Goal: Task Accomplishment & Management: Manage account settings

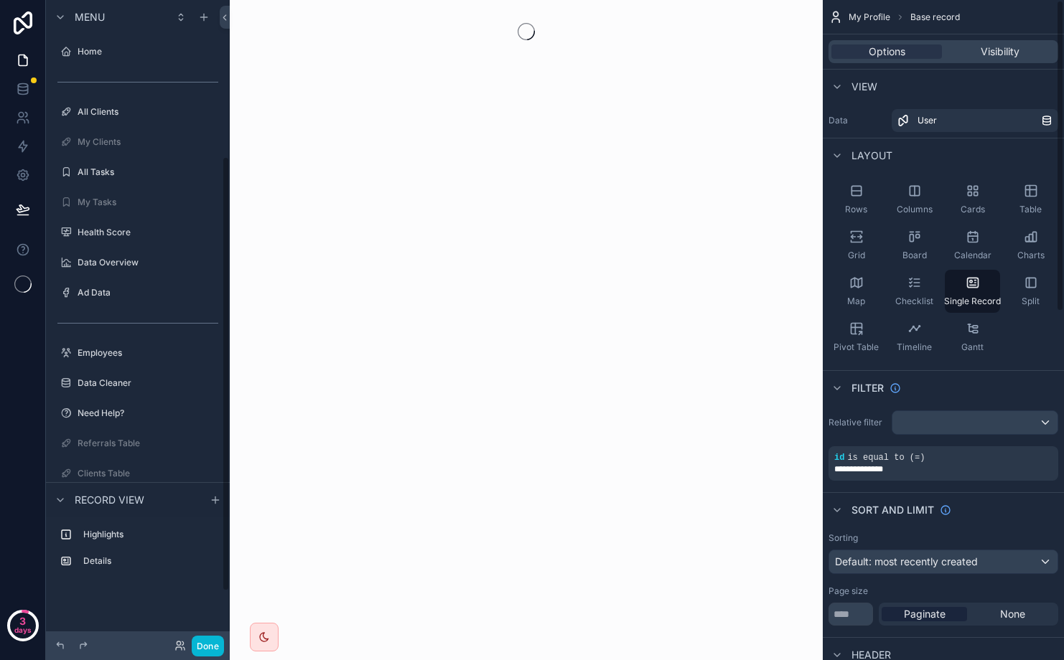
scroll to position [231, 0]
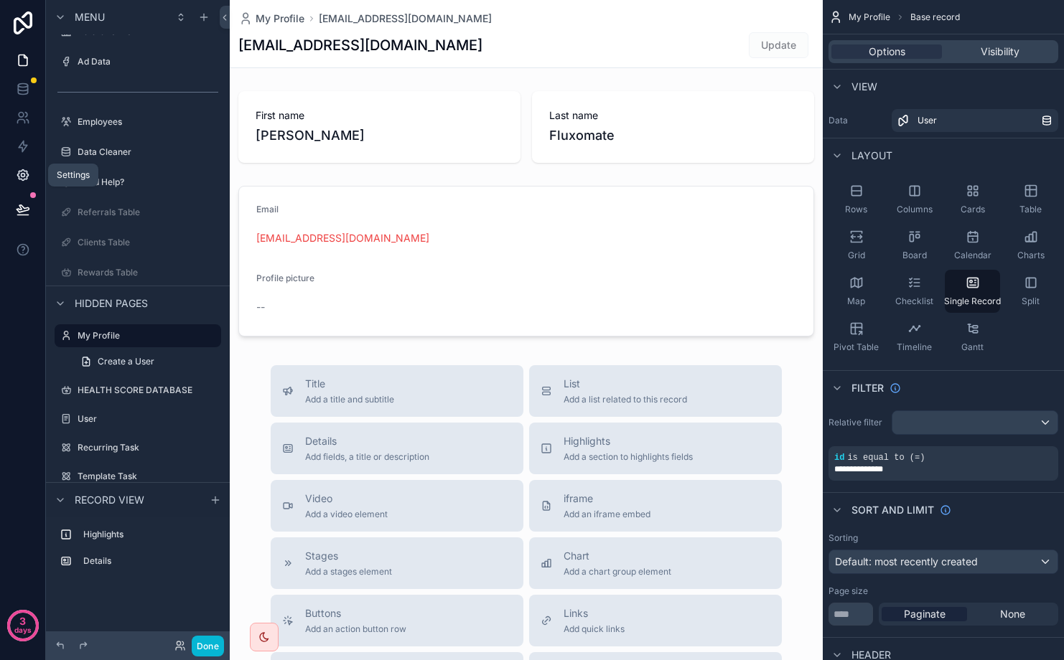
click at [21, 174] on icon at bounding box center [23, 176] width 4 height 4
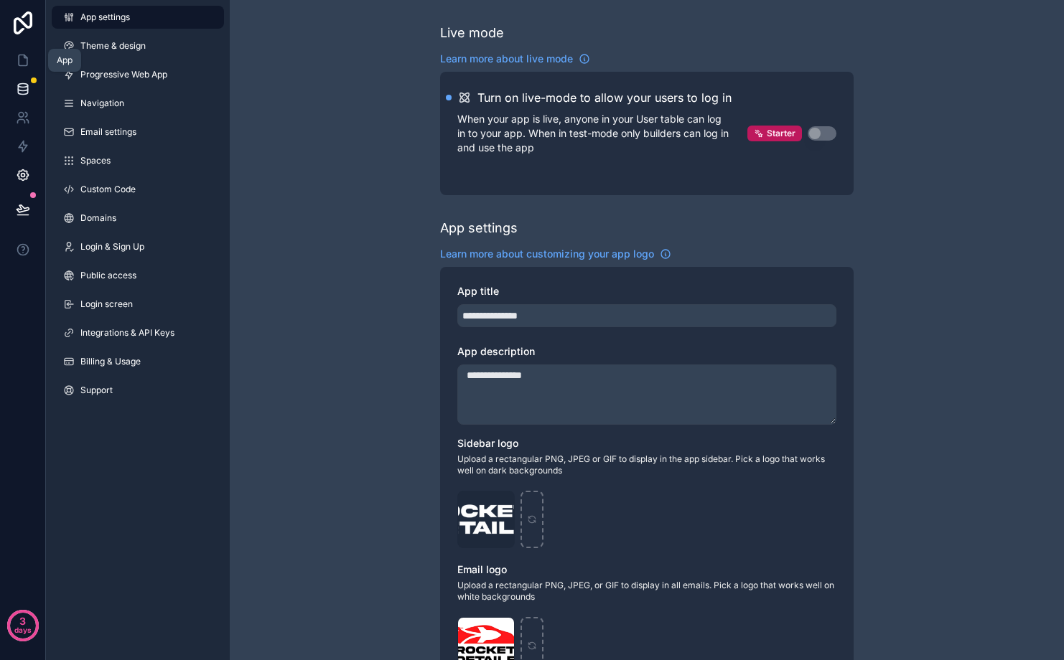
click at [27, 90] on icon at bounding box center [22, 92] width 9 height 6
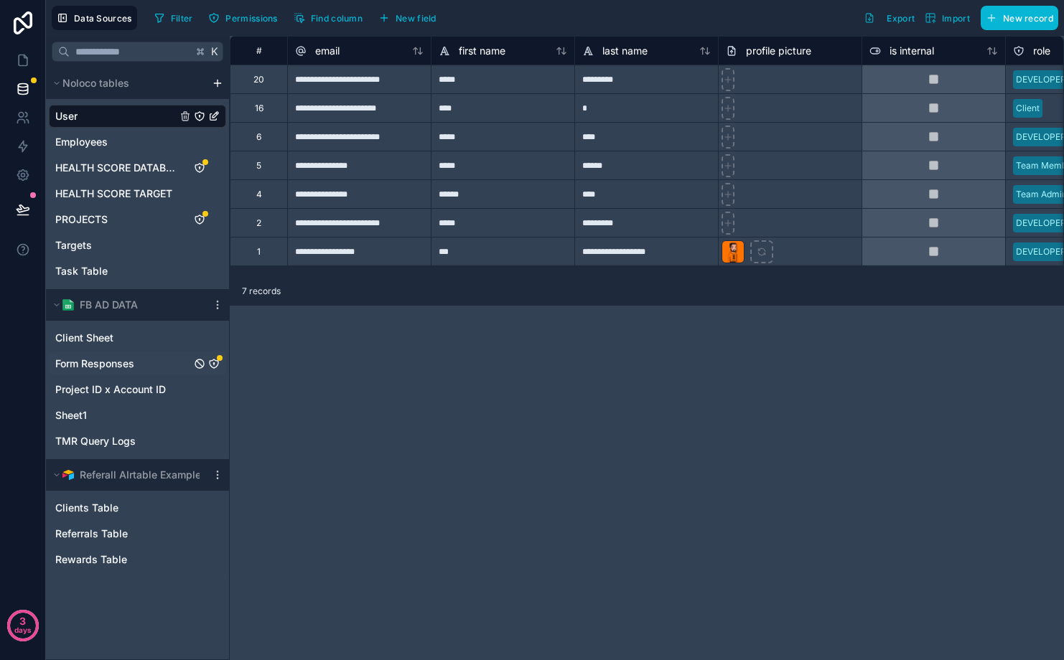
click at [113, 360] on span "Form Responses" at bounding box center [94, 364] width 79 height 14
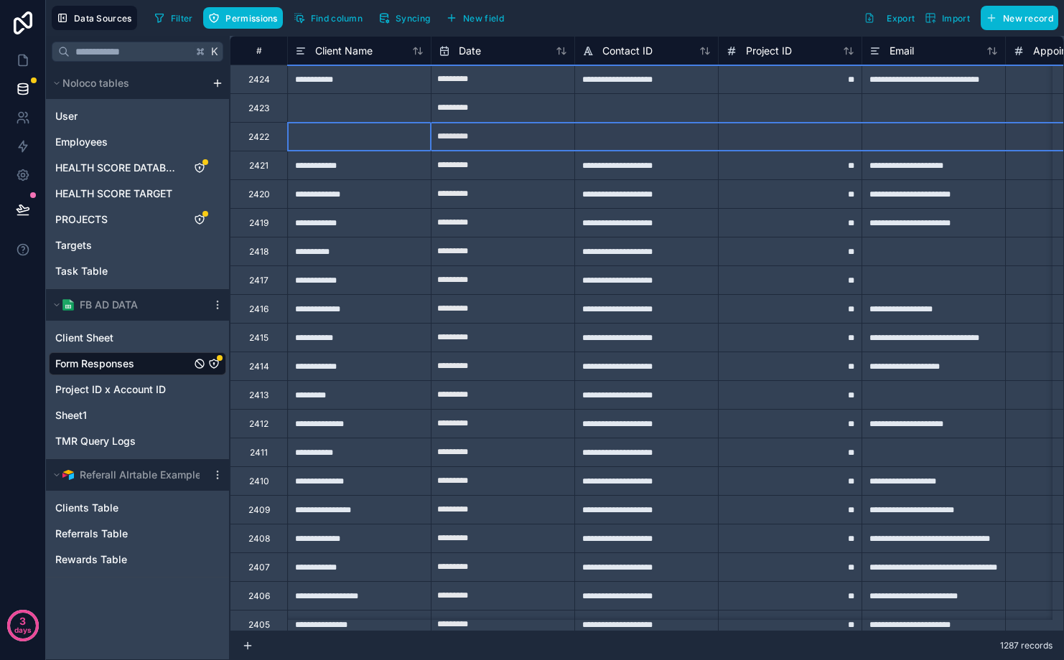
click at [272, 137] on div "2422" at bounding box center [258, 136] width 57 height 29
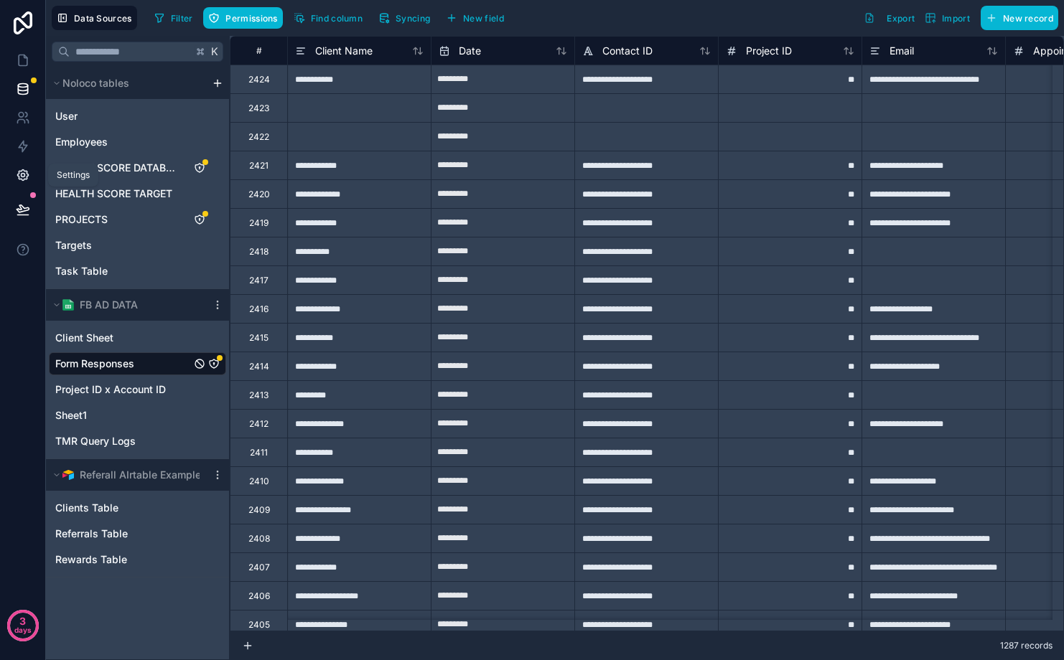
click at [24, 177] on icon at bounding box center [23, 175] width 14 height 14
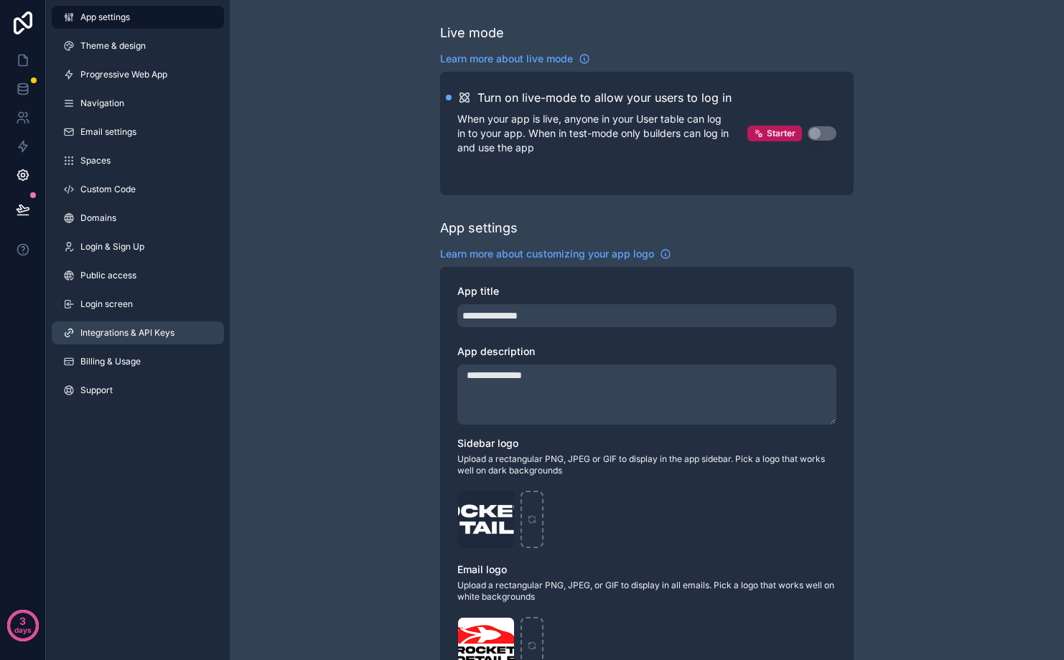
click at [125, 337] on span "Integrations & API Keys" at bounding box center [127, 332] width 94 height 11
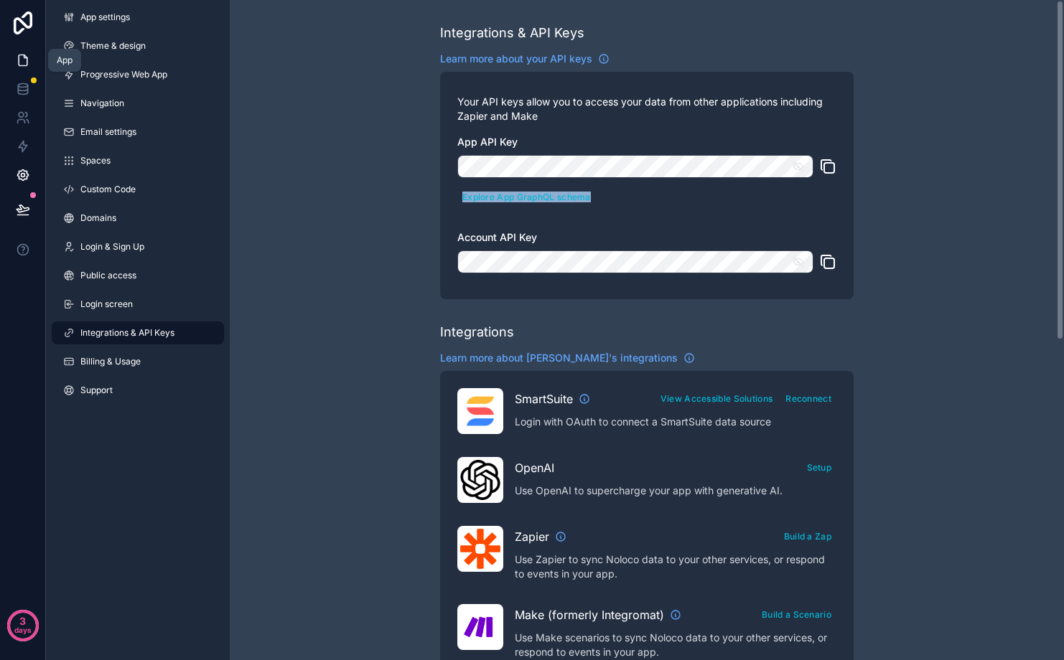
click at [22, 57] on icon at bounding box center [23, 60] width 14 height 14
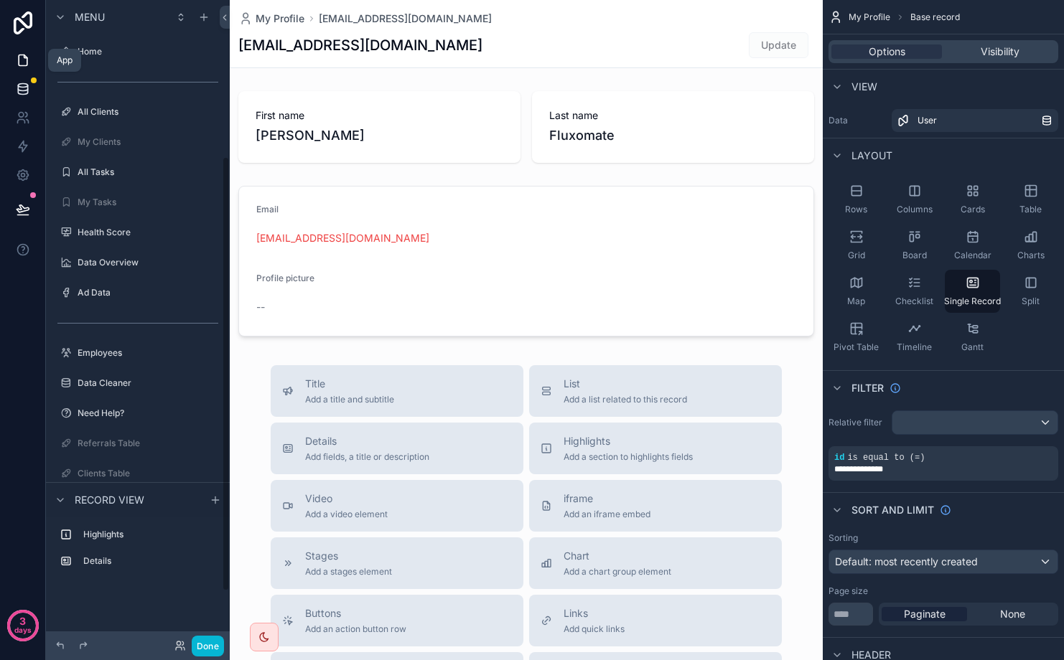
scroll to position [231, 0]
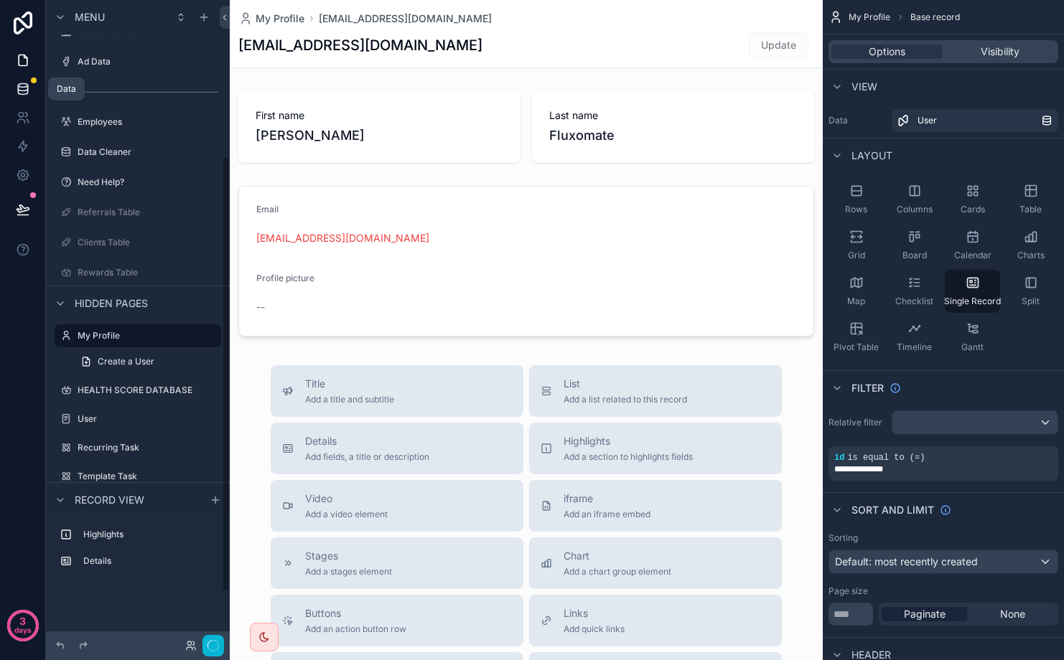
click at [23, 79] on link at bounding box center [22, 89] width 45 height 29
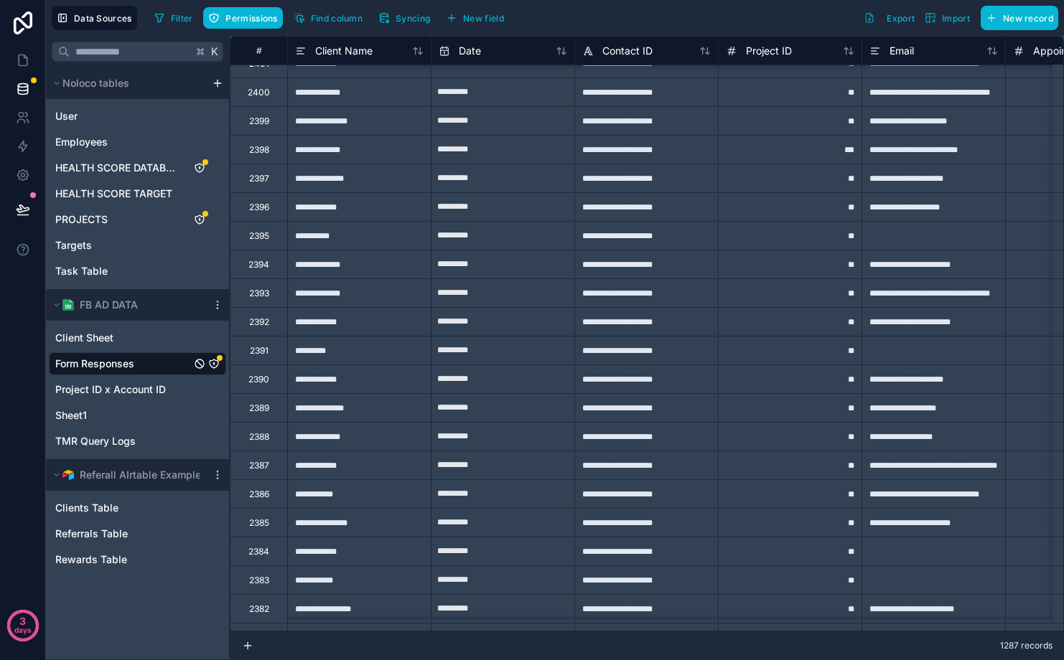
scroll to position [654, 0]
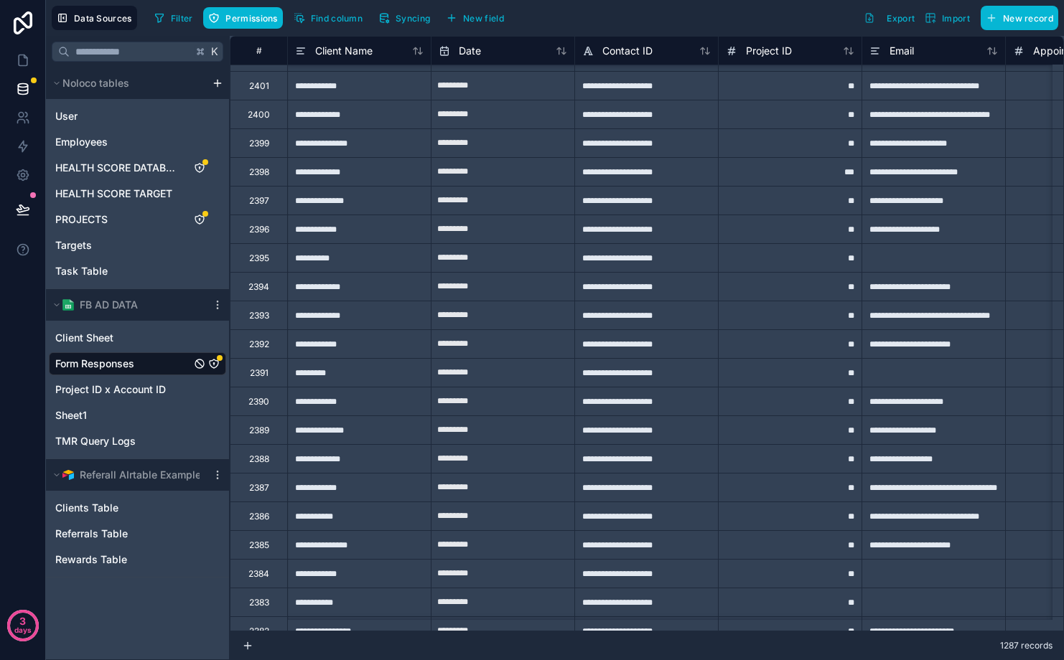
click at [268, 175] on div "2398" at bounding box center [259, 172] width 20 height 11
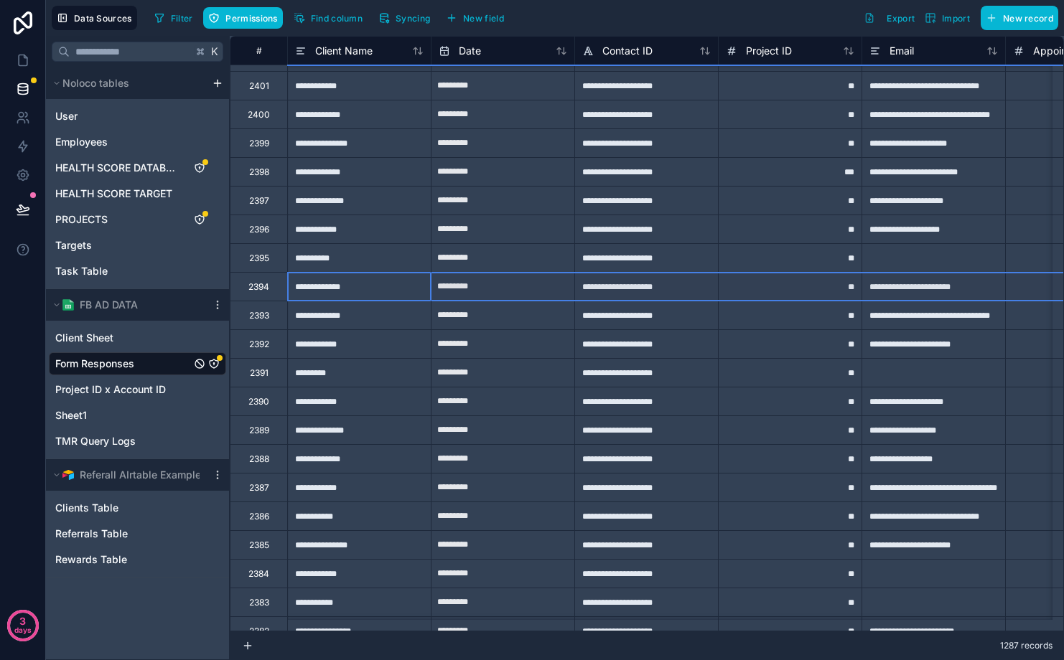
click at [258, 284] on div "2394" at bounding box center [258, 286] width 21 height 11
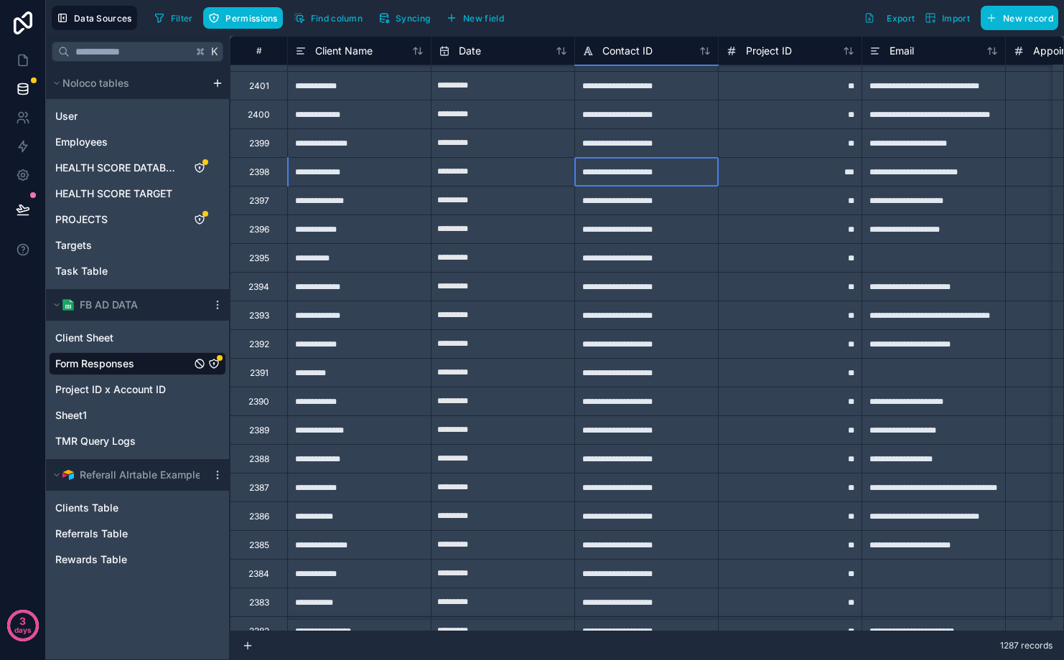
drag, startPoint x: 692, startPoint y: 175, endPoint x: 609, endPoint y: 175, distance: 83.3
click at [609, 175] on div "**********" at bounding box center [646, 171] width 144 height 29
click at [634, 185] on div "Copy" at bounding box center [630, 185] width 73 height 16
click at [113, 225] on div "PROJECTS" at bounding box center [137, 219] width 177 height 23
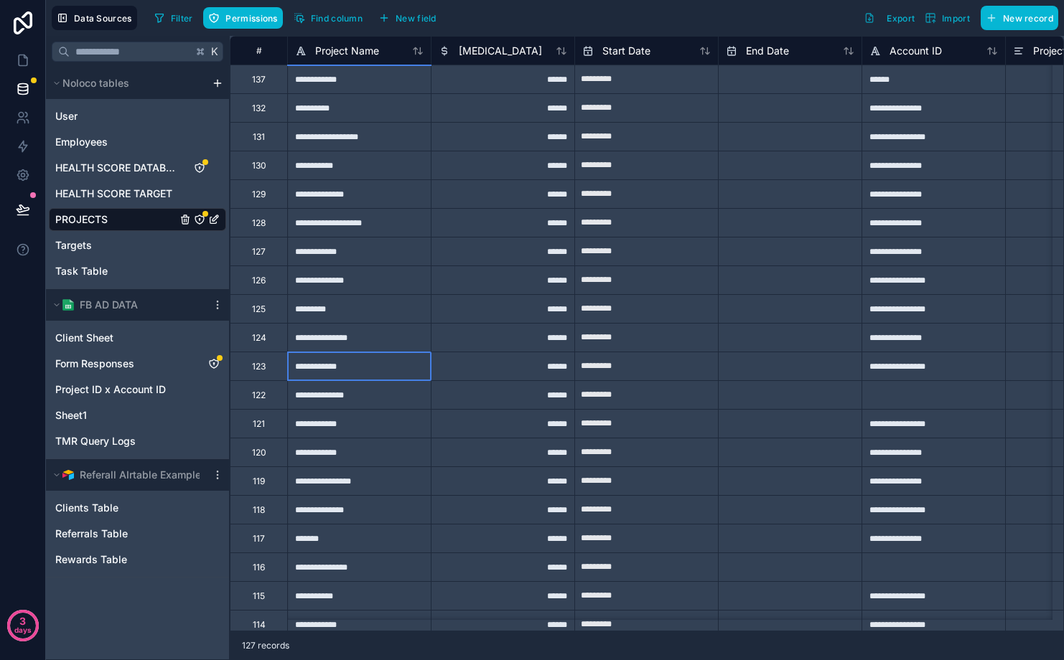
click at [407, 353] on div "**********" at bounding box center [359, 366] width 144 height 29
click at [132, 357] on span "Form Responses" at bounding box center [94, 364] width 79 height 14
